Goal: Register for event/course

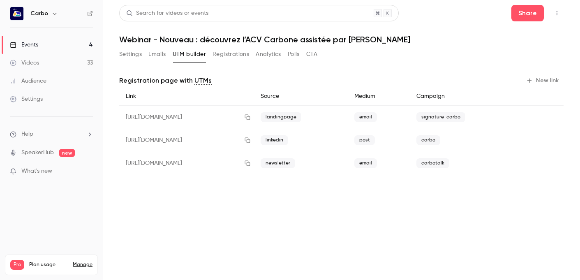
click at [125, 58] on button "Settings" at bounding box center [130, 54] width 23 height 13
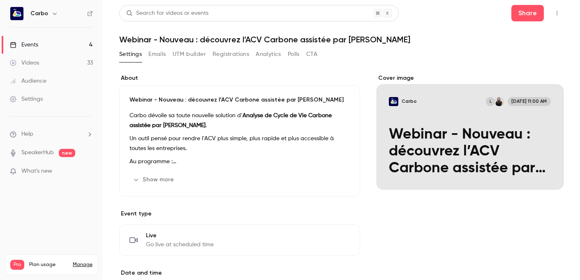
click at [66, 45] on link "Events 4" at bounding box center [51, 45] width 103 height 18
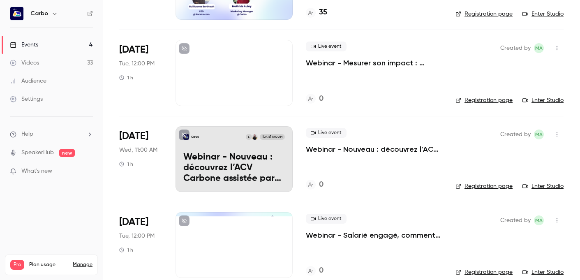
scroll to position [129, 0]
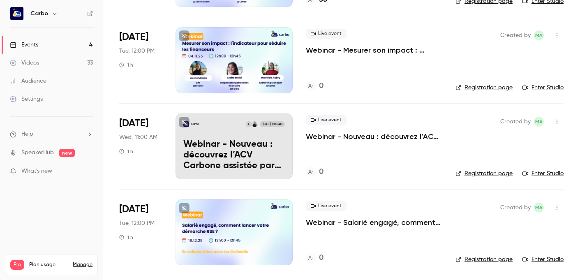
click at [229, 143] on p "Webinar - Nouveau : découvrez l’ACV Carbone assistée par [PERSON_NAME]" at bounding box center [233, 155] width 101 height 32
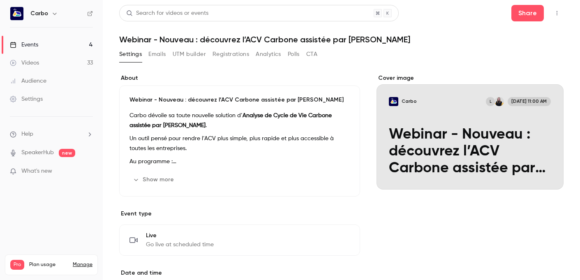
click at [162, 180] on button "Show more" at bounding box center [153, 179] width 49 height 13
